Goal: Transaction & Acquisition: Purchase product/service

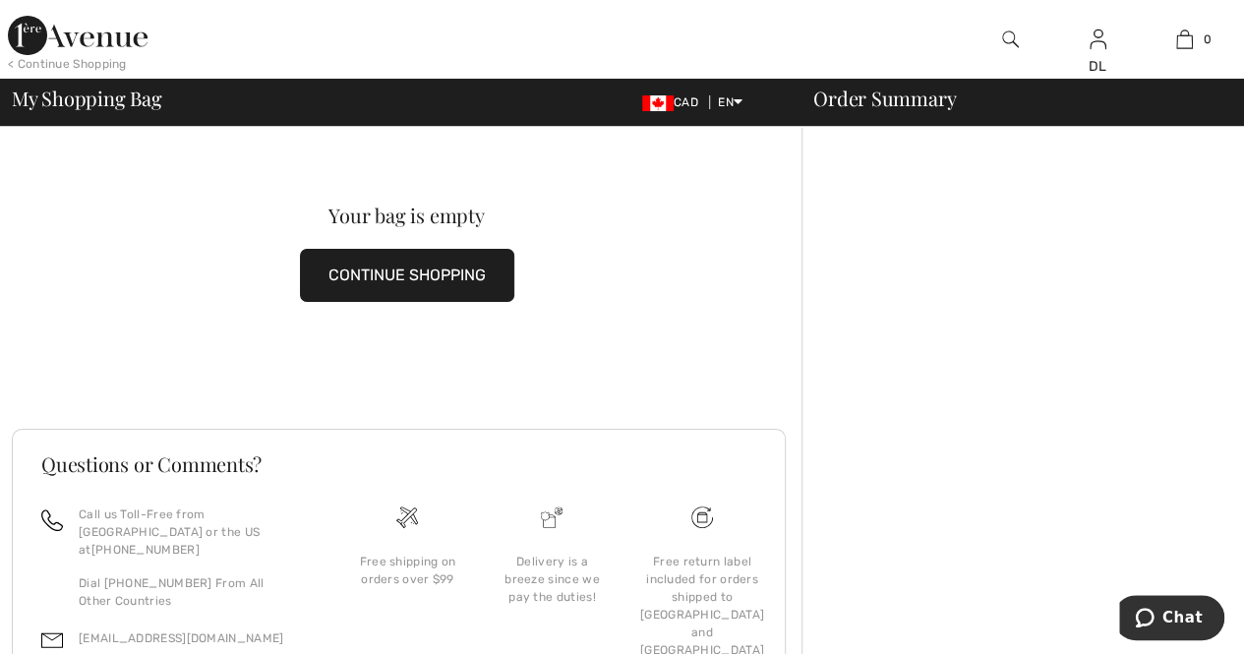
click at [385, 268] on button "CONTINUE SHOPPING" at bounding box center [407, 275] width 214 height 53
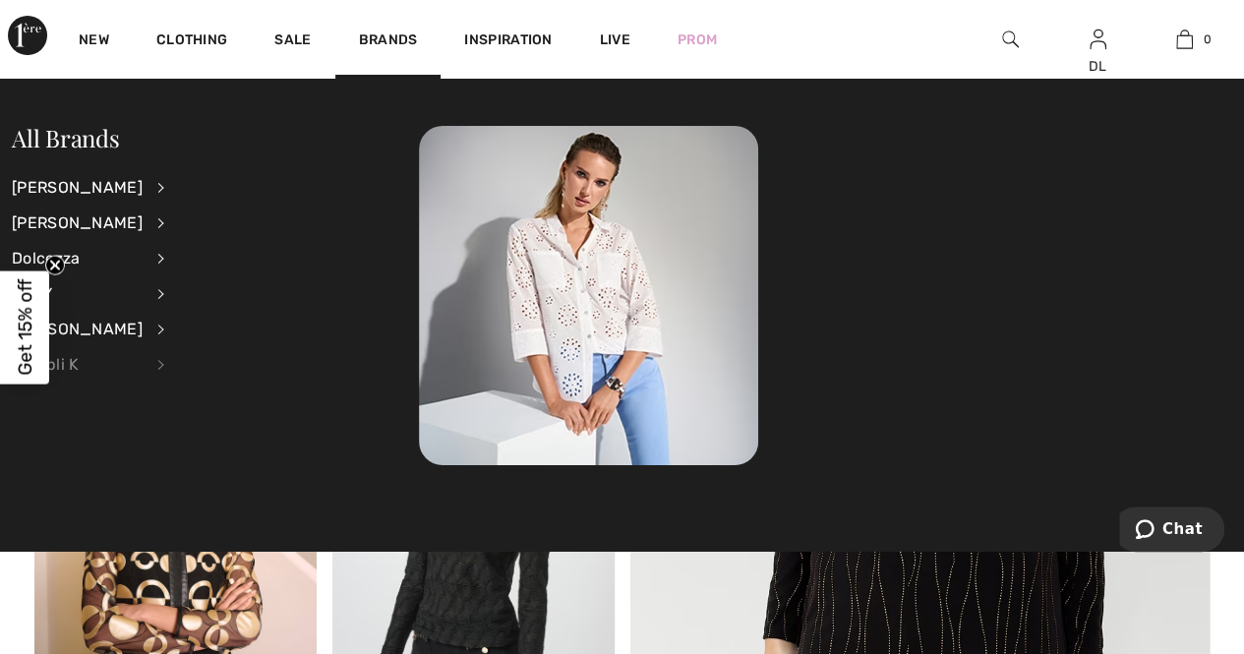
click at [66, 367] on div "Compli K" at bounding box center [77, 364] width 131 height 35
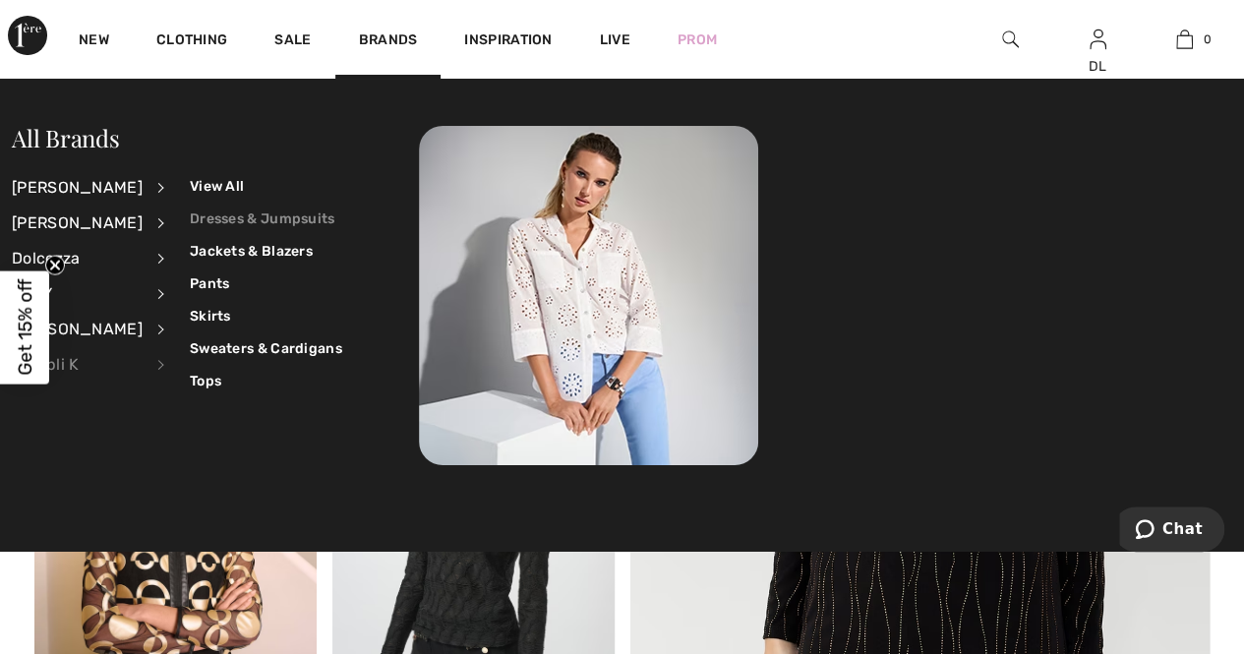
click at [290, 221] on link "Dresses & Jumpsuits" at bounding box center [266, 219] width 152 height 32
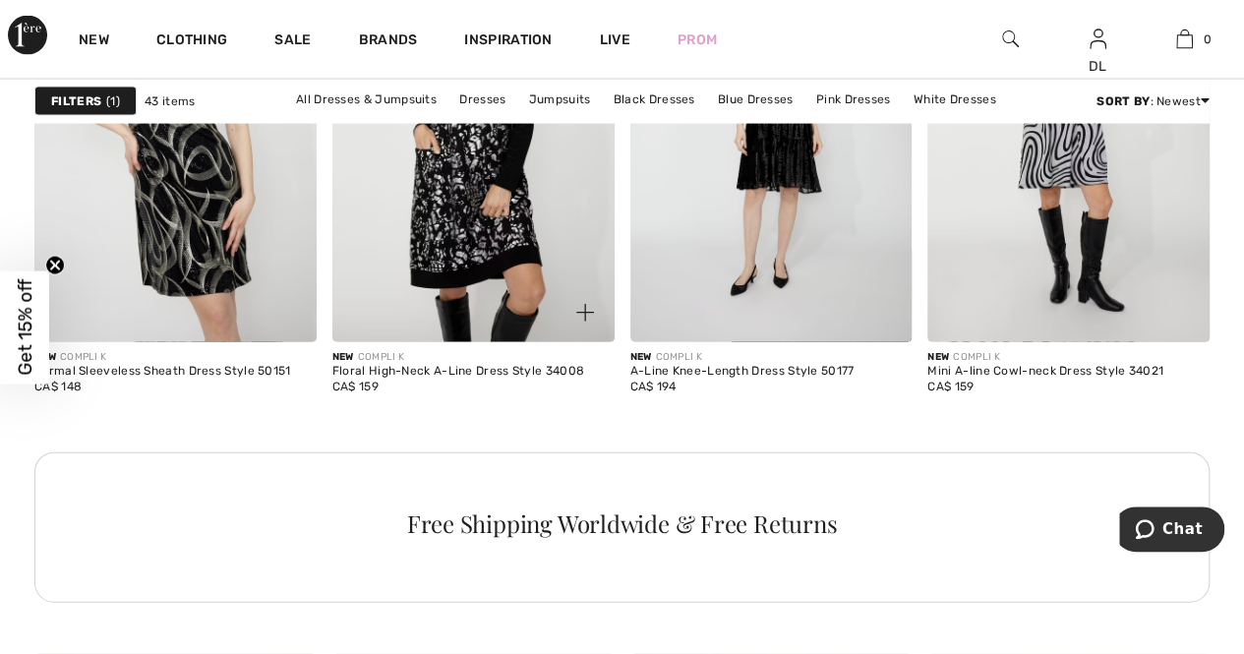
scroll to position [1967, 0]
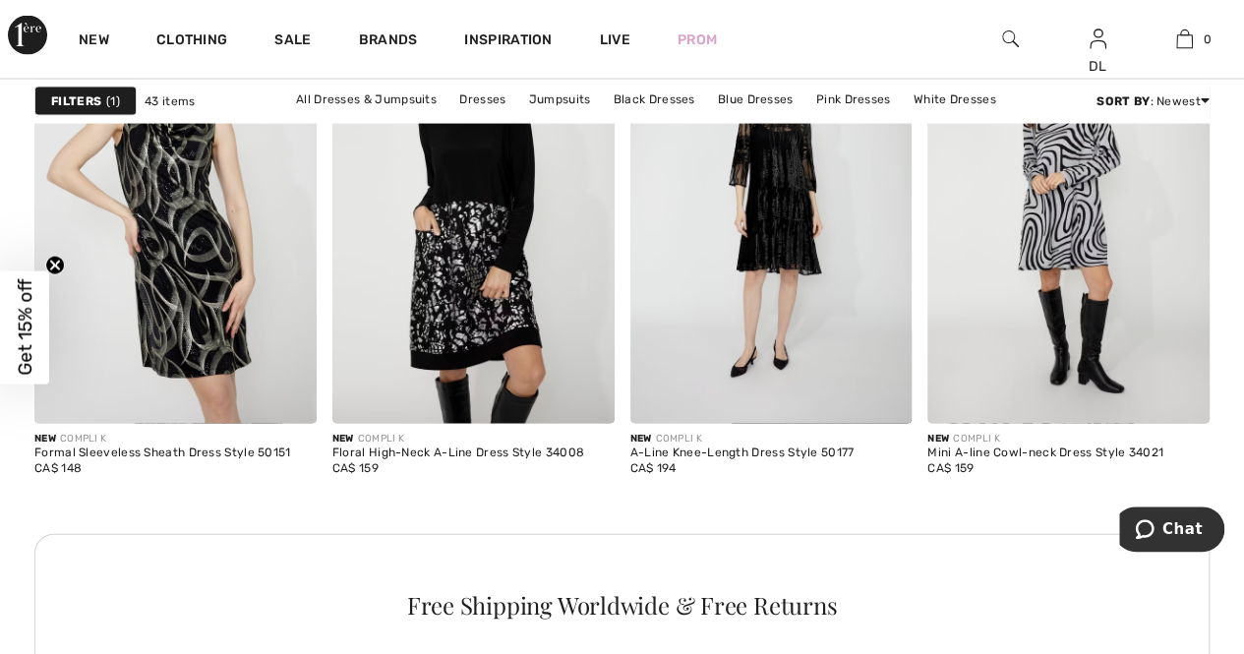
click at [58, 268] on icon "Close teaser" at bounding box center [55, 265] width 8 height 8
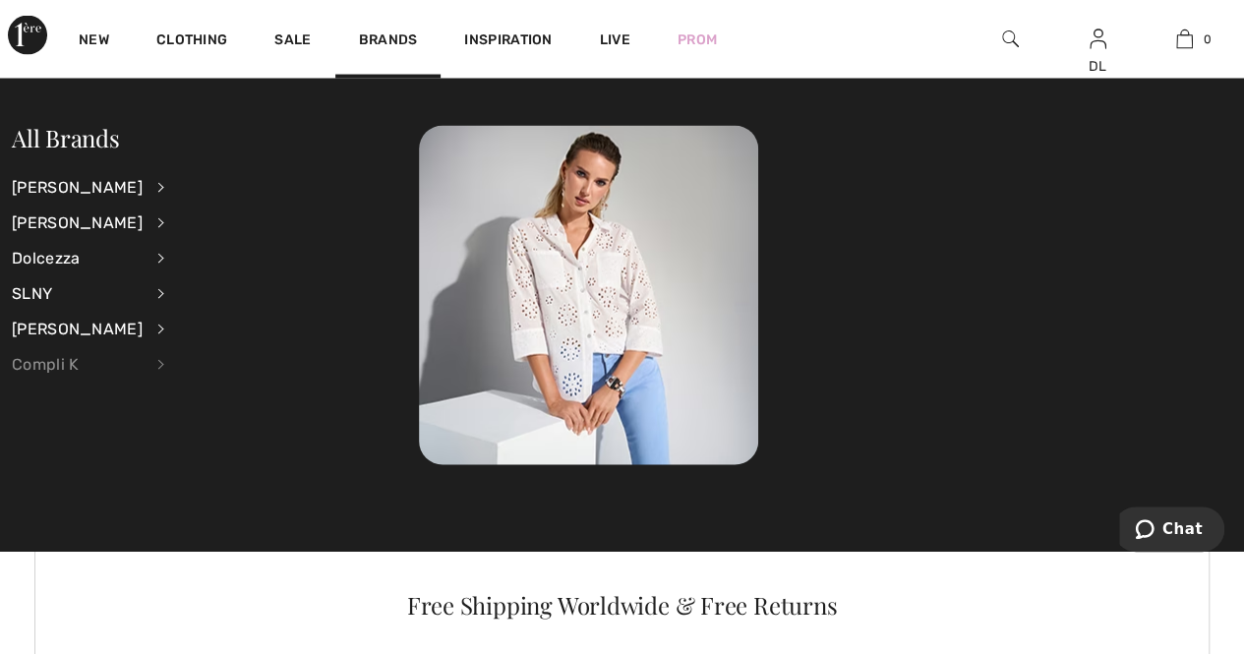
click at [22, 367] on div "Compli K" at bounding box center [77, 364] width 131 height 35
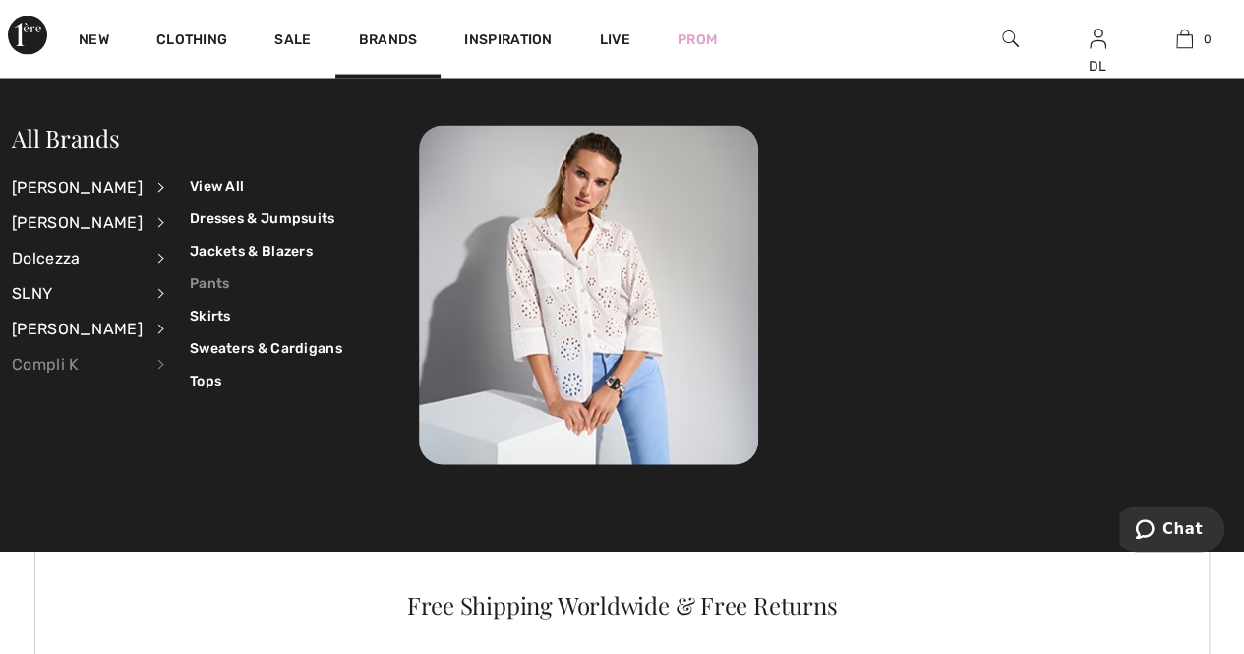
click at [207, 284] on link "Pants" at bounding box center [266, 283] width 152 height 32
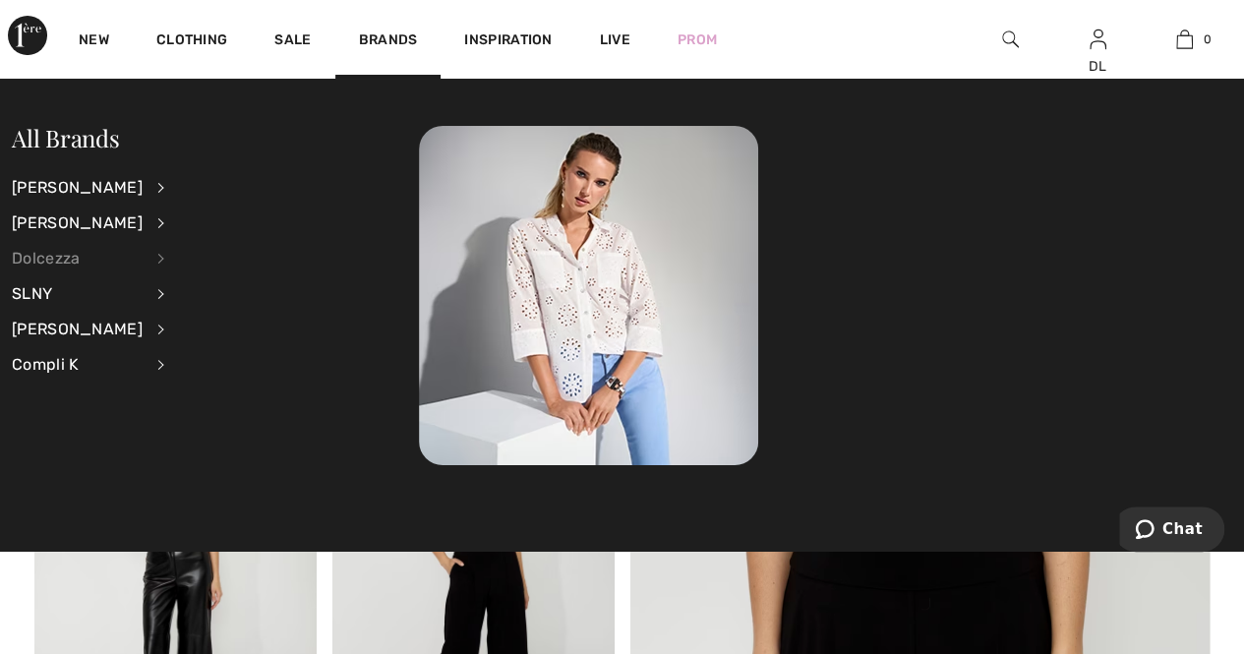
click at [28, 263] on div "Dolcezza" at bounding box center [77, 258] width 131 height 35
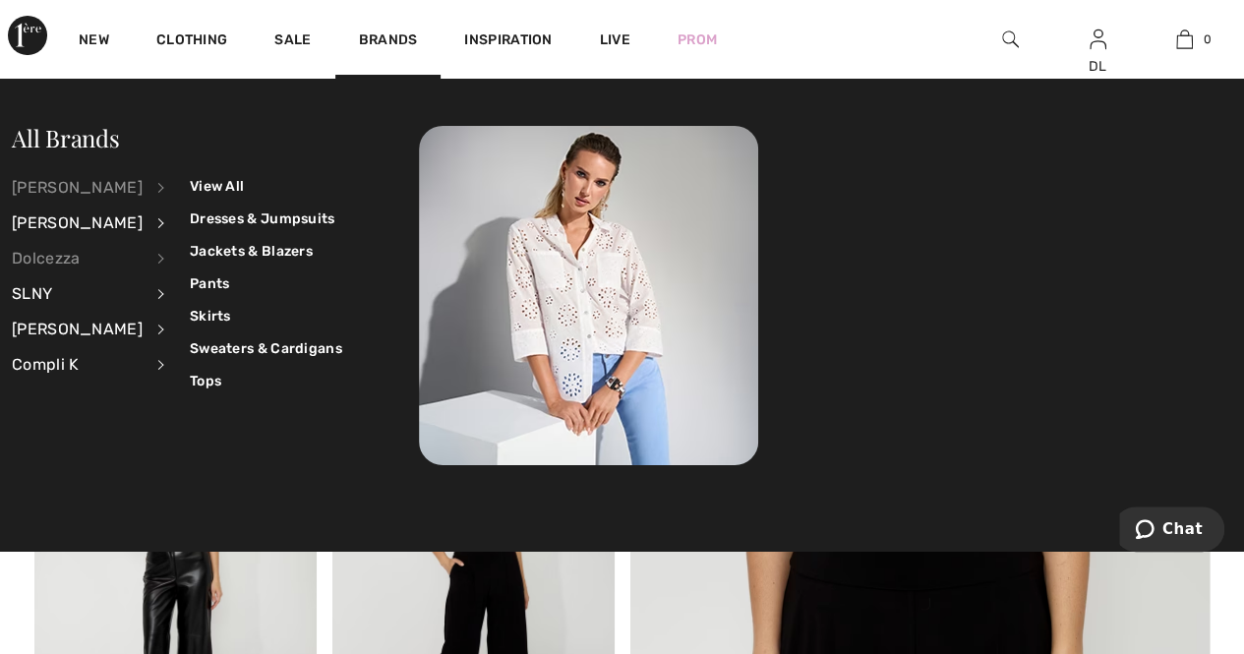
click at [93, 194] on div "[PERSON_NAME]" at bounding box center [77, 187] width 131 height 35
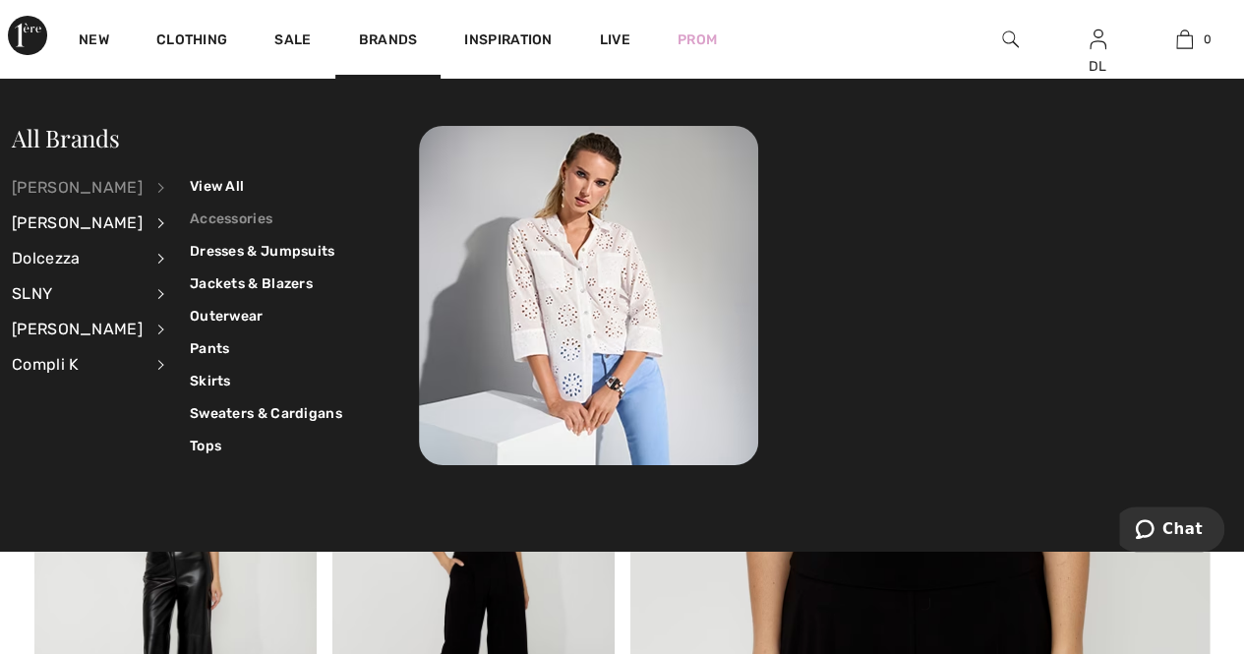
click at [215, 221] on link "Accessories" at bounding box center [266, 219] width 152 height 32
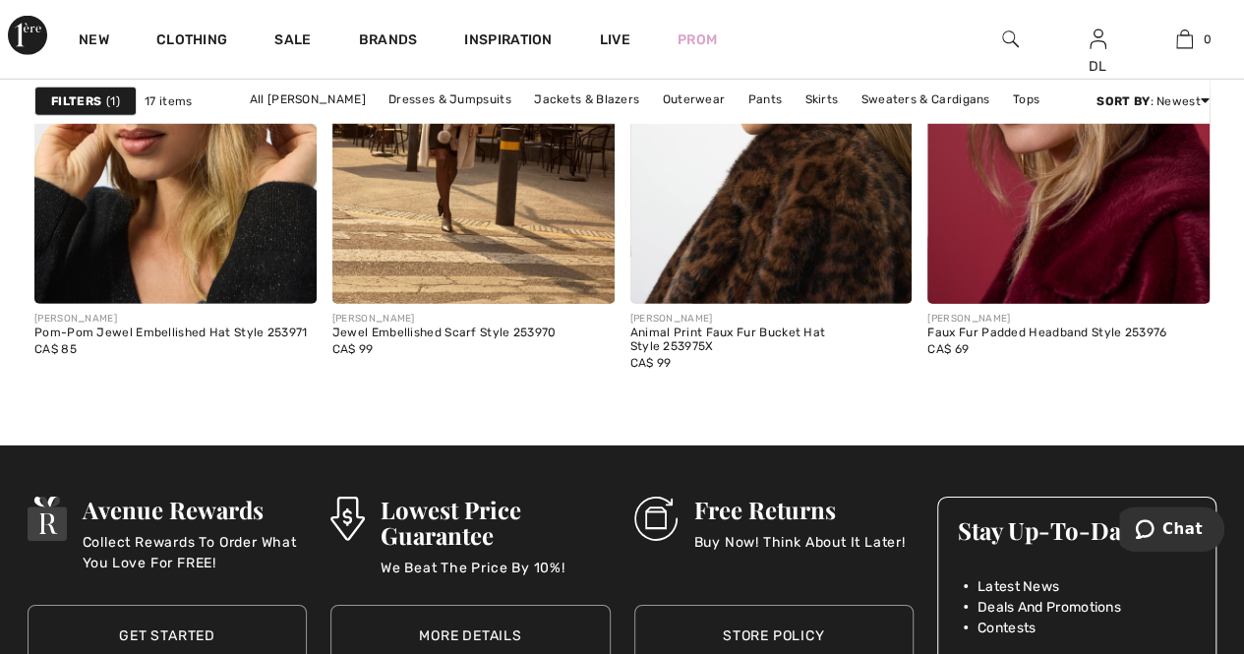
scroll to position [3048, 0]
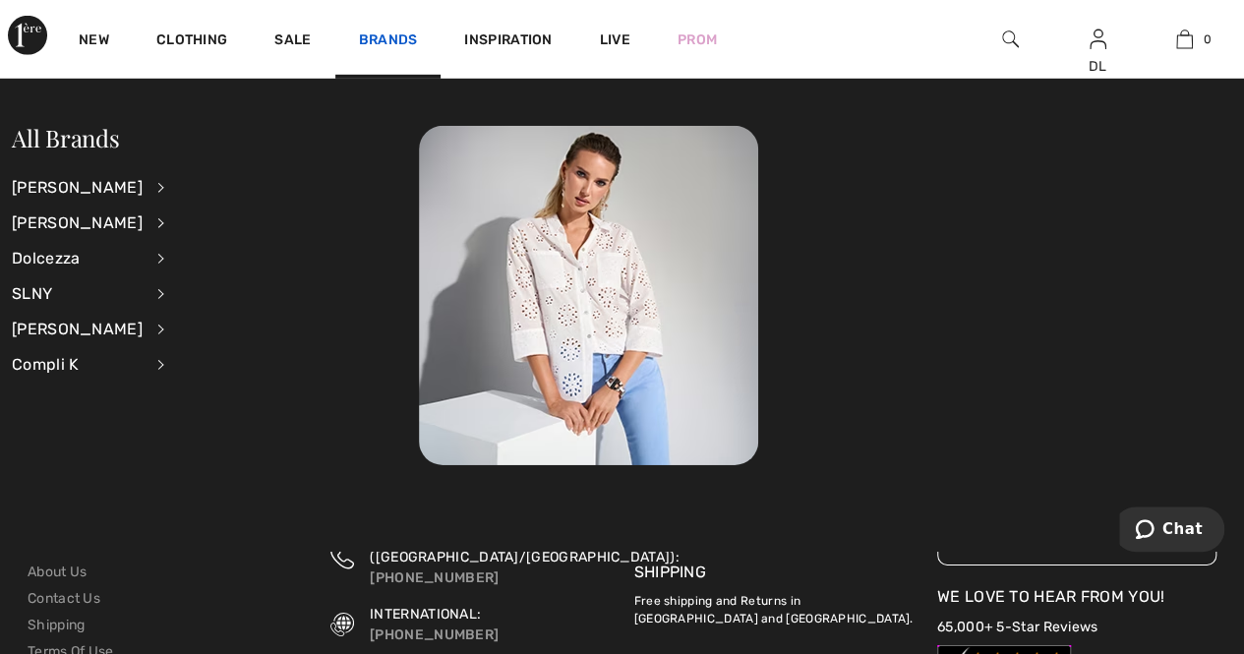
click at [373, 32] on link "Brands" at bounding box center [388, 41] width 59 height 21
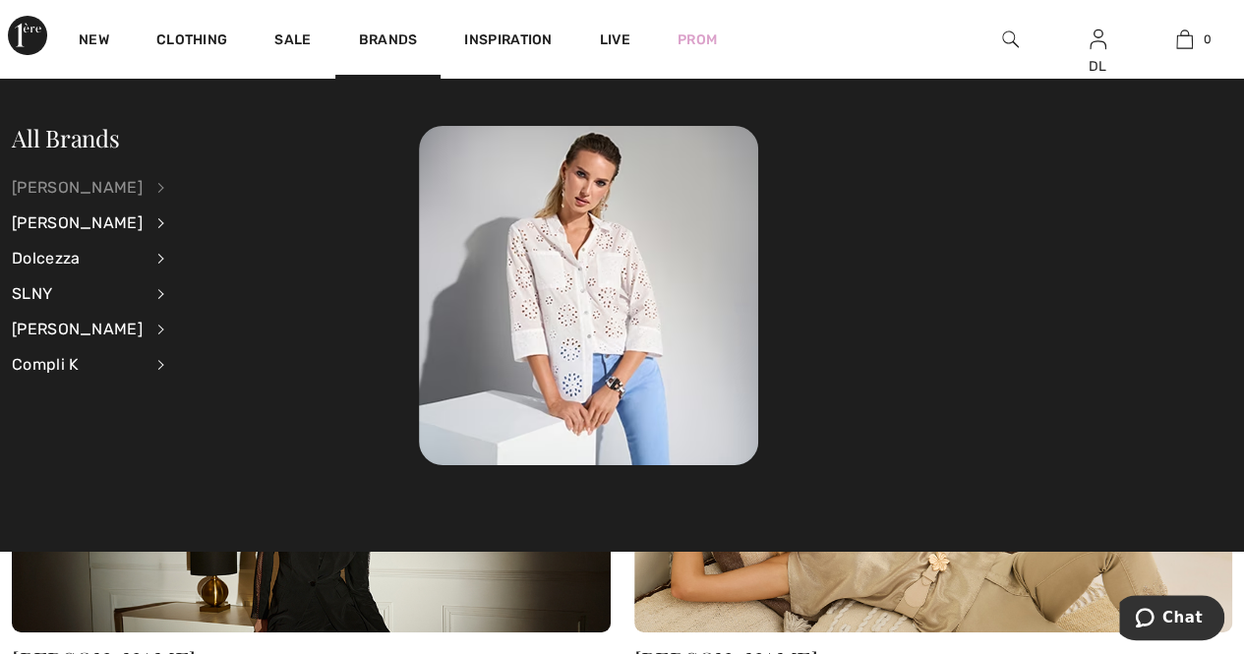
click at [102, 188] on div "[PERSON_NAME]" at bounding box center [77, 187] width 131 height 35
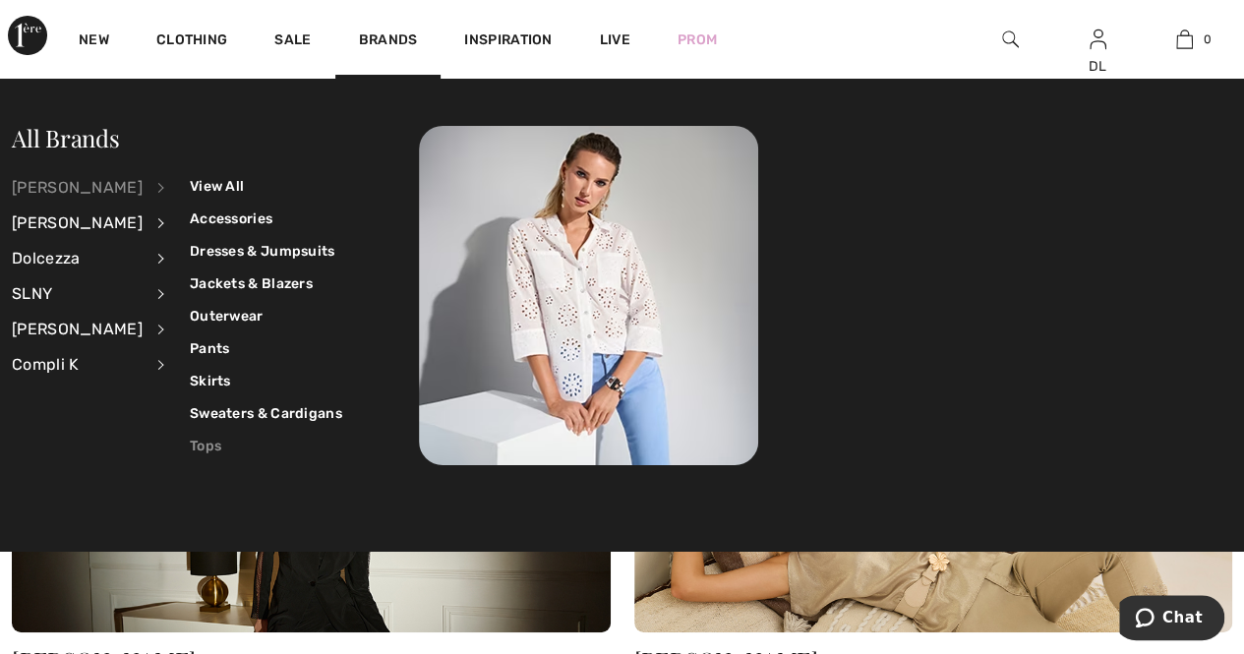
click at [190, 447] on link "Tops" at bounding box center [266, 446] width 152 height 32
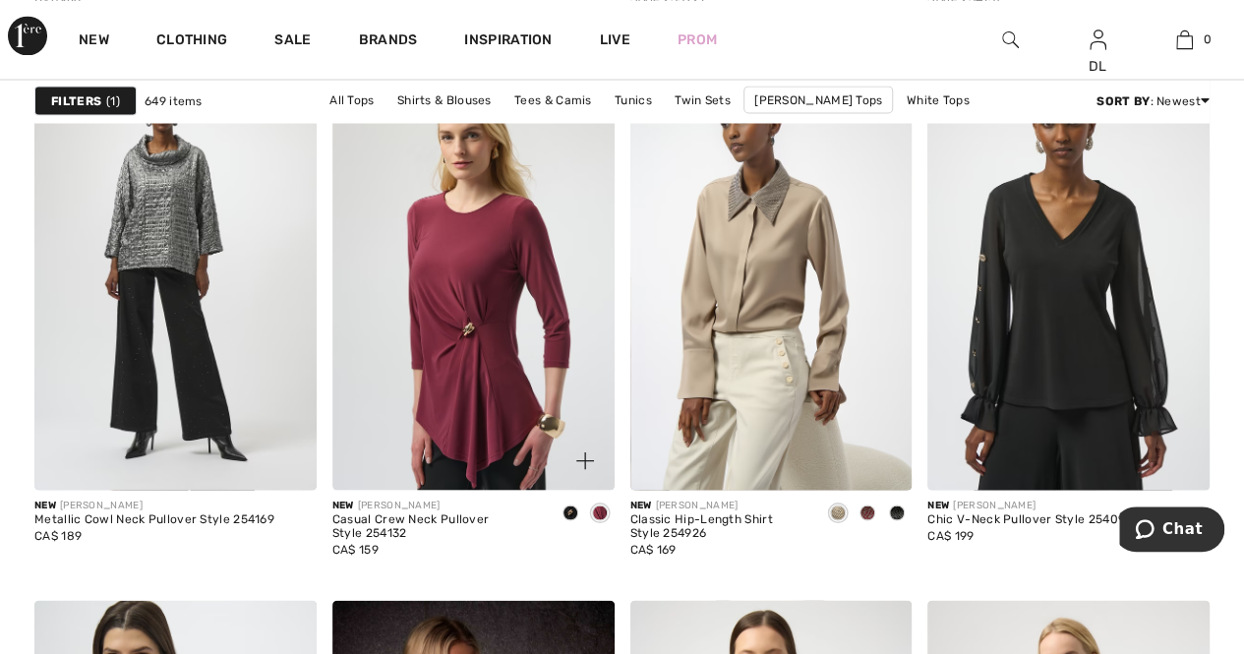
scroll to position [5507, 0]
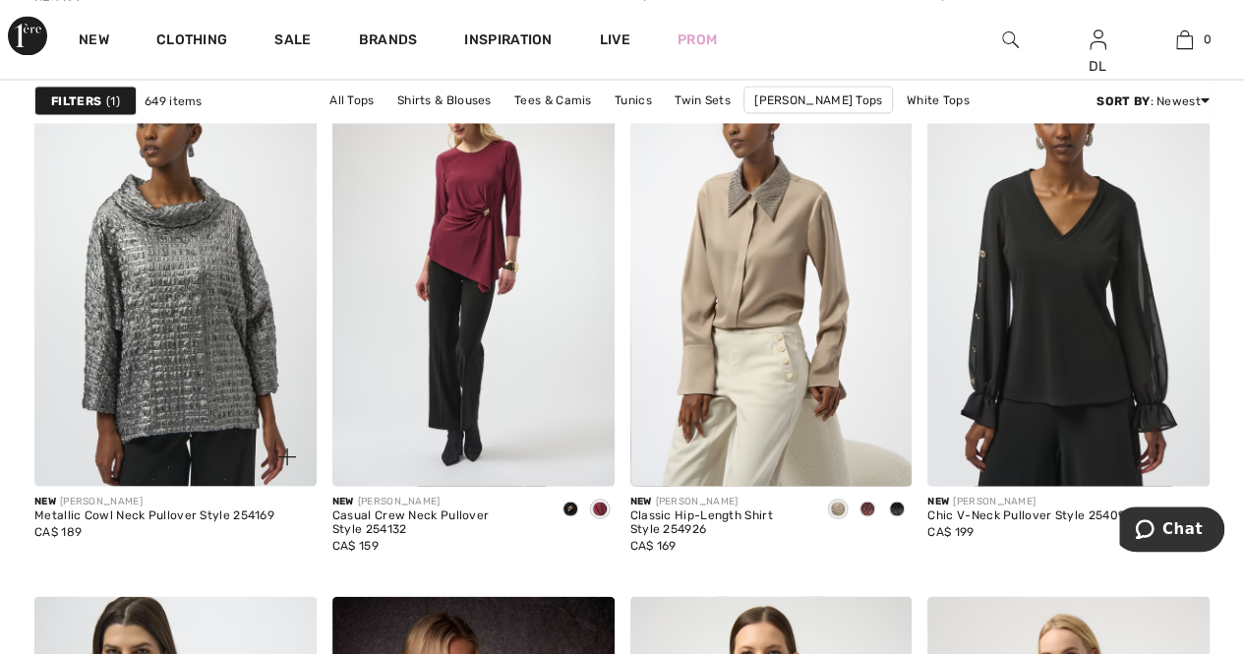
click at [189, 285] on img at bounding box center [175, 274] width 282 height 423
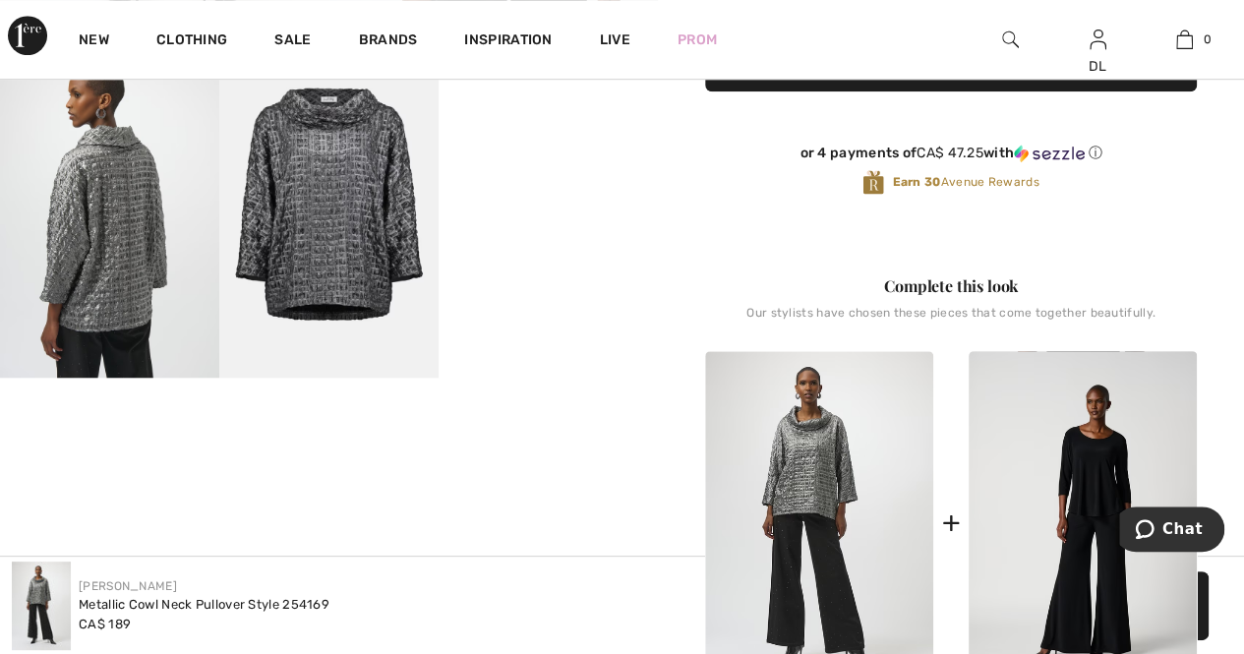
scroll to position [590, 0]
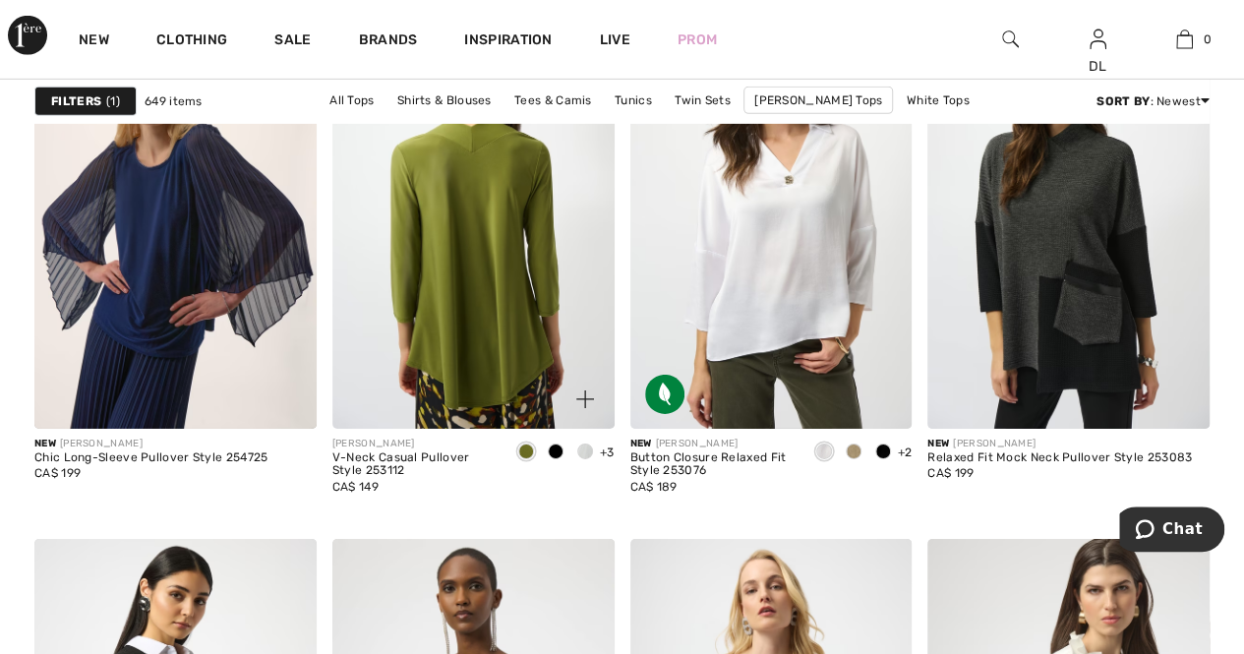
scroll to position [6883, 0]
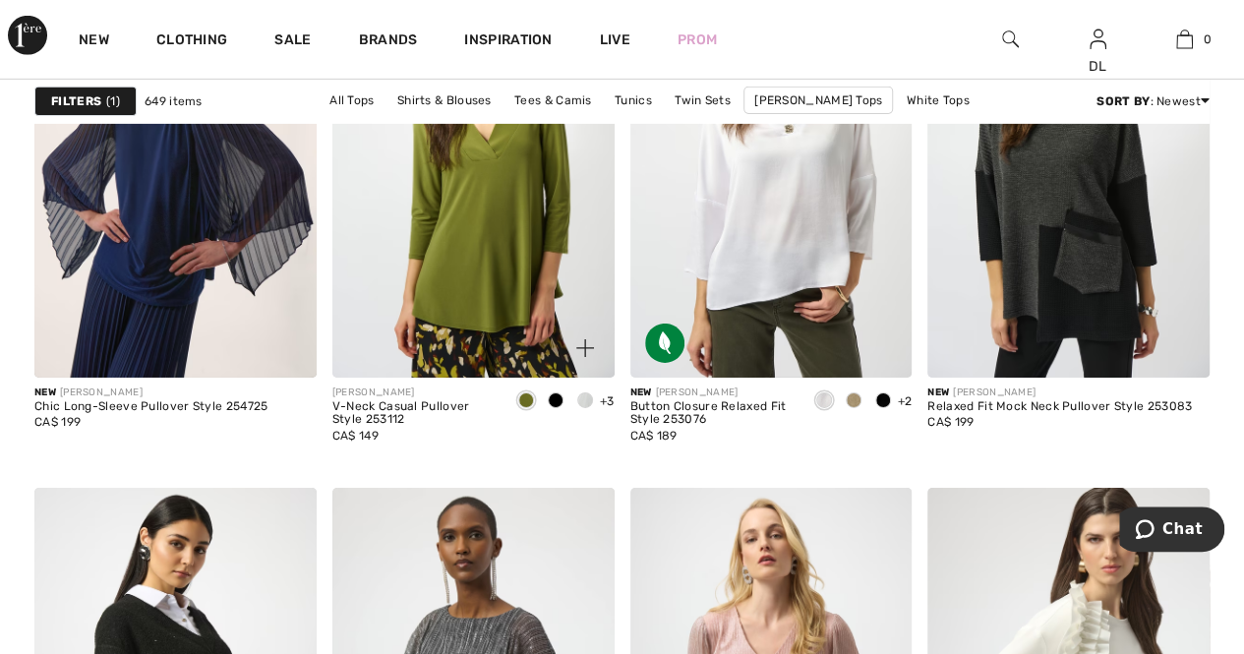
click at [579, 400] on span at bounding box center [585, 400] width 16 height 16
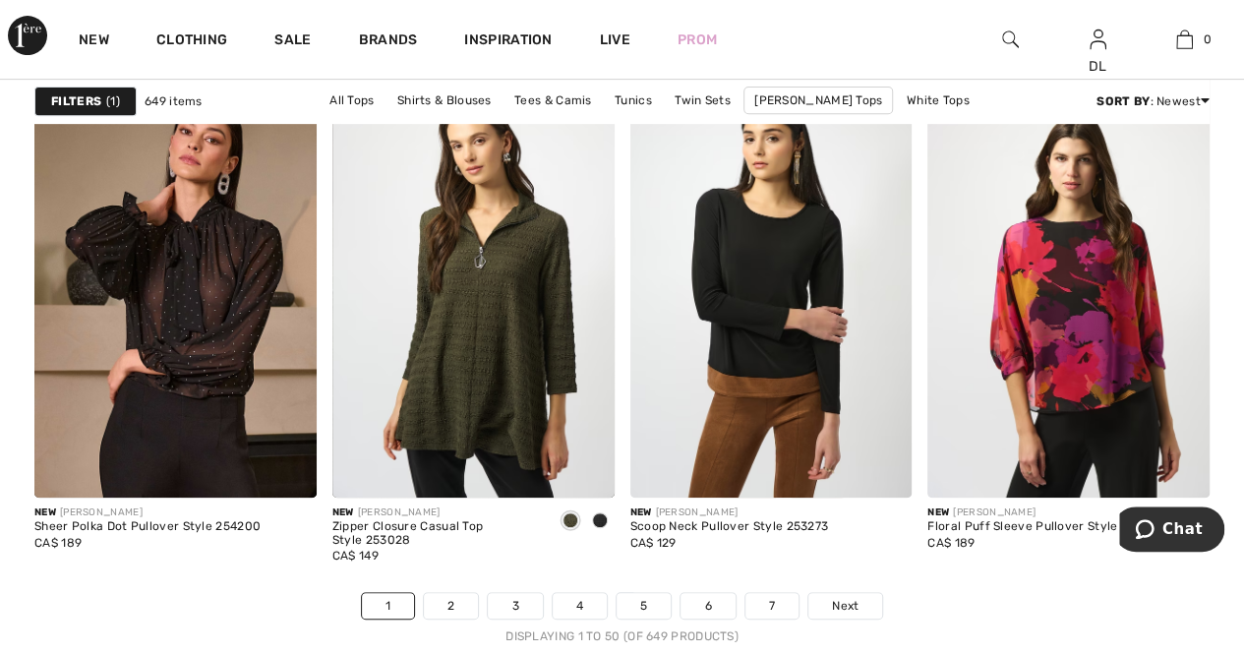
scroll to position [7965, 0]
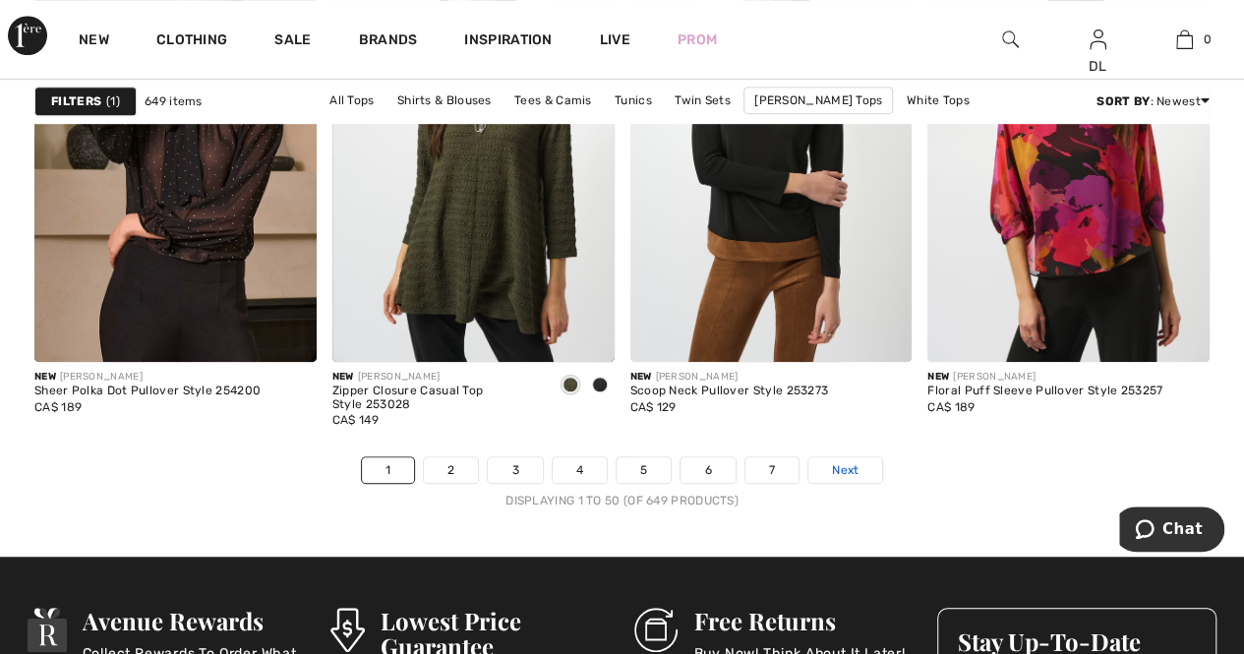
click at [841, 474] on link "Next" at bounding box center [845, 470] width 74 height 26
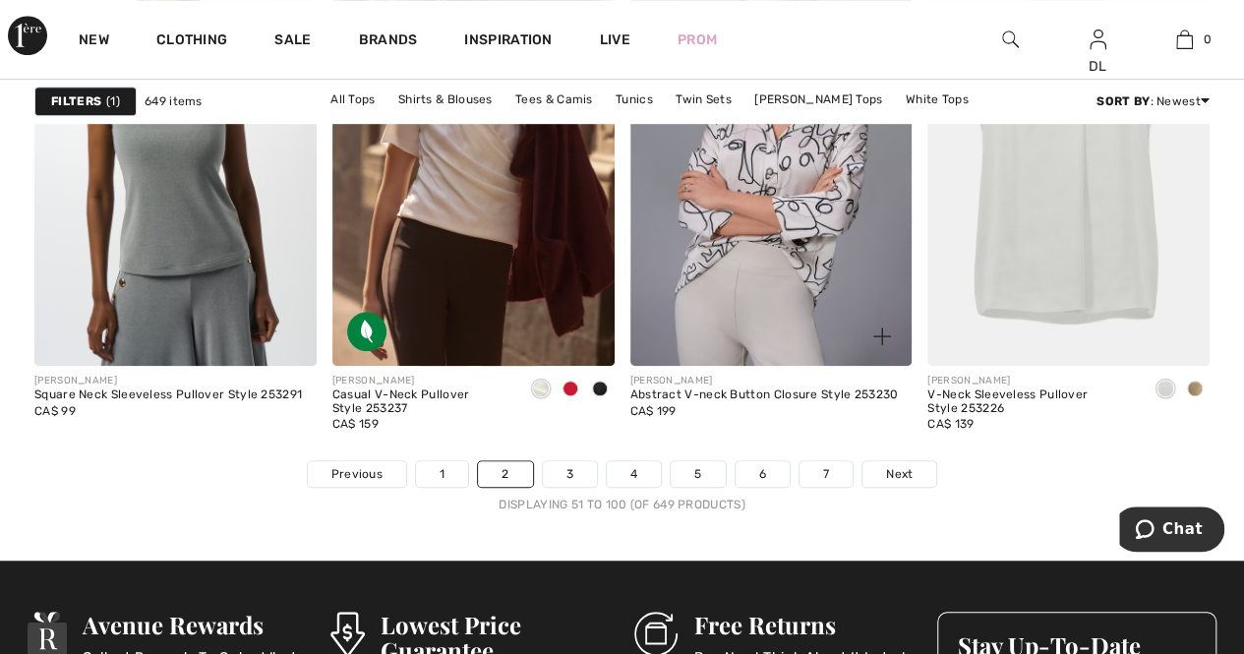
scroll to position [7965, 0]
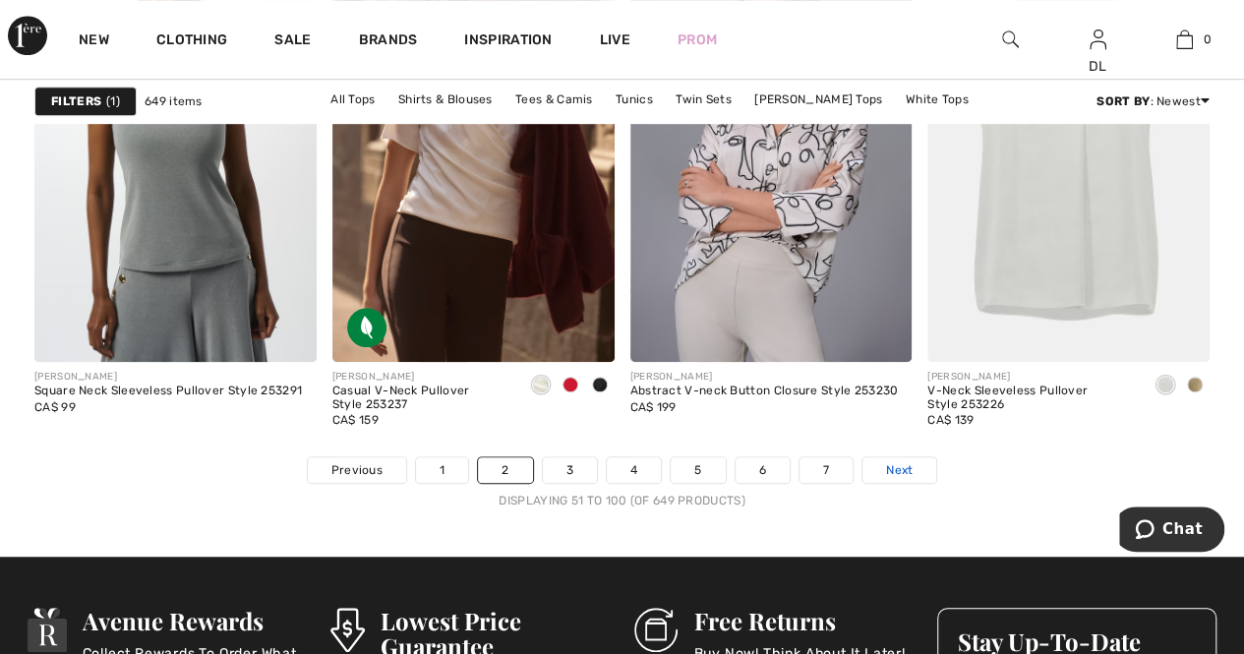
click at [895, 472] on span "Next" at bounding box center [899, 470] width 27 height 18
click at [898, 467] on span "Next" at bounding box center [899, 470] width 27 height 18
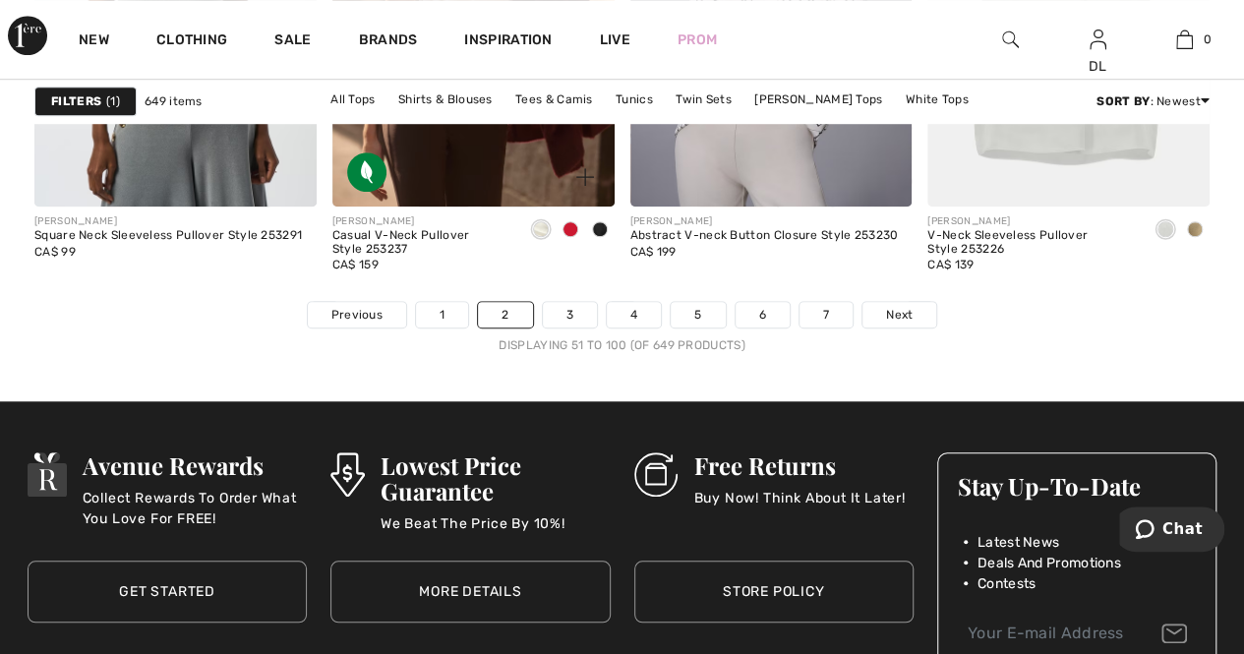
scroll to position [8162, 0]
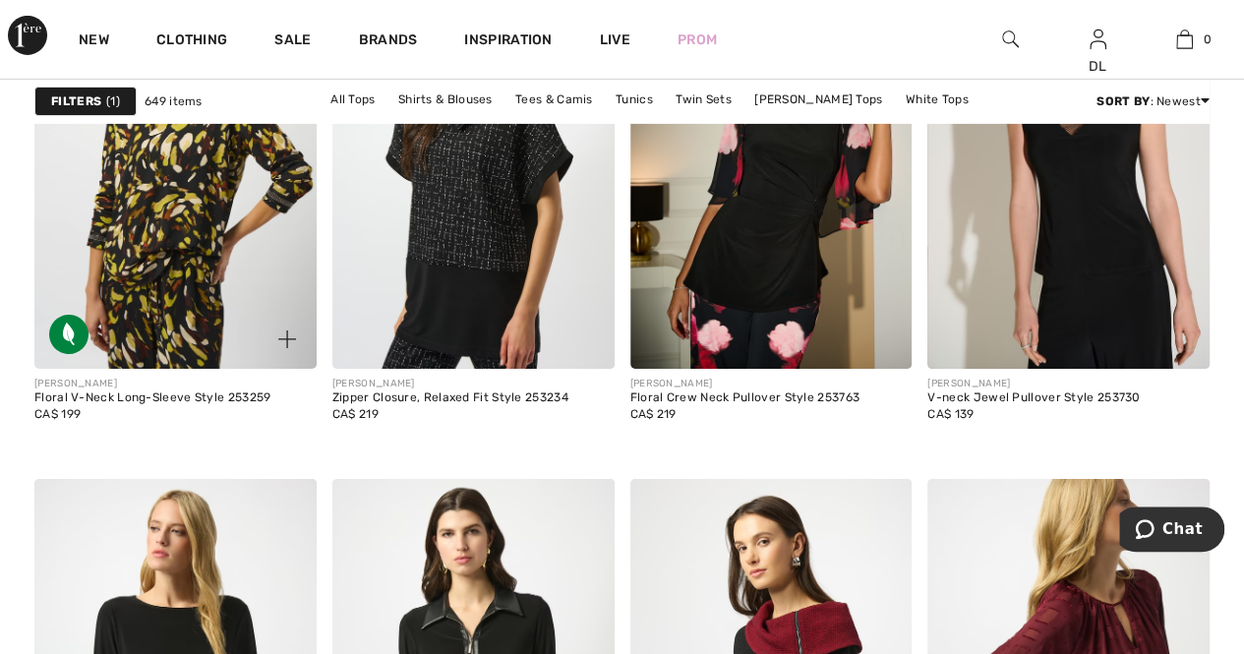
scroll to position [3343, 0]
